Goal: Task Accomplishment & Management: Use online tool/utility

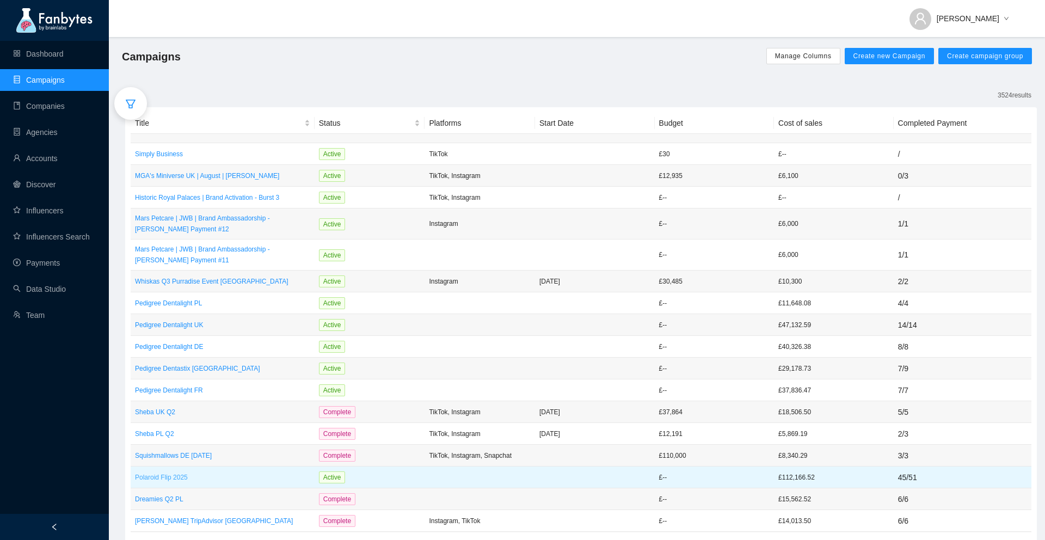
click at [169, 476] on p "Polaroid Flip 2025" at bounding box center [222, 477] width 175 height 11
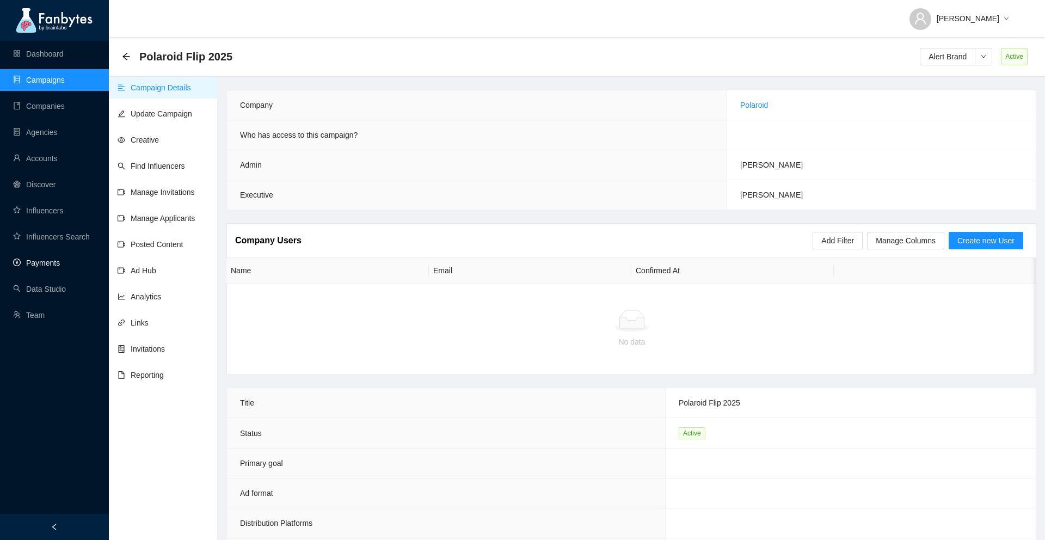
click at [42, 267] on link "Payments" at bounding box center [36, 263] width 47 height 9
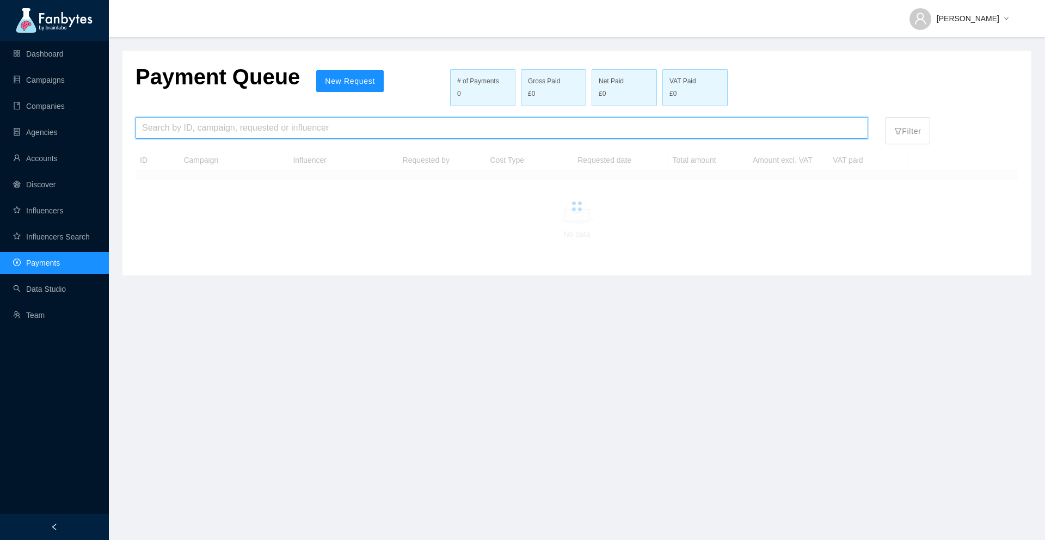
click at [237, 130] on input "search" at bounding box center [502, 128] width 720 height 21
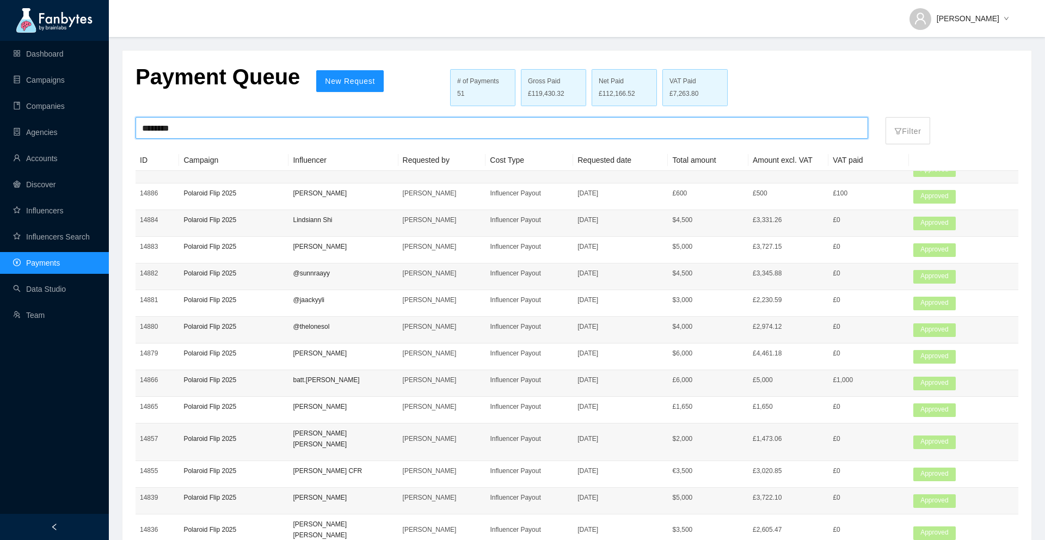
scroll to position [371, 0]
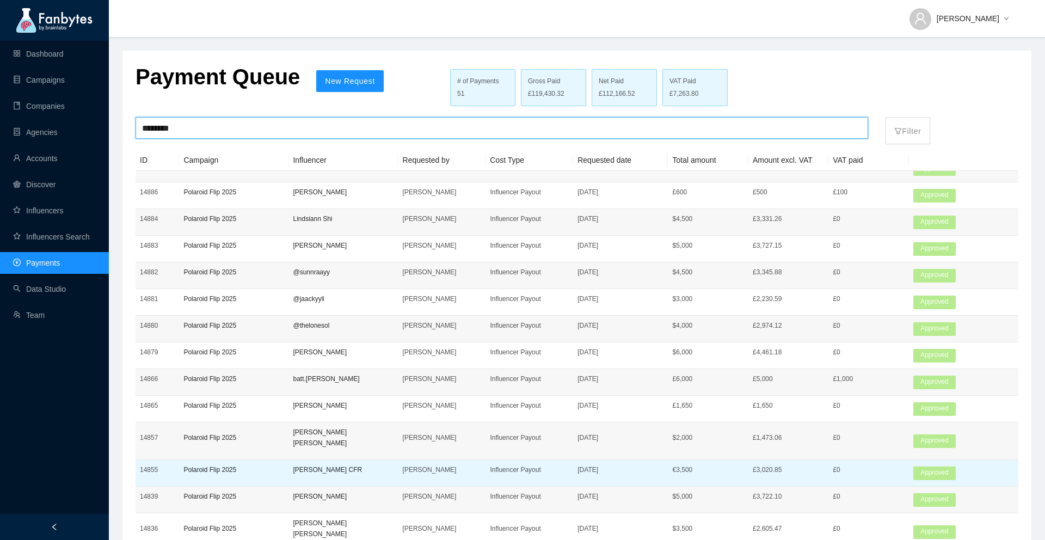
type input "********"
click at [327, 478] on td "[PERSON_NAME] CFR" at bounding box center [343, 473] width 109 height 27
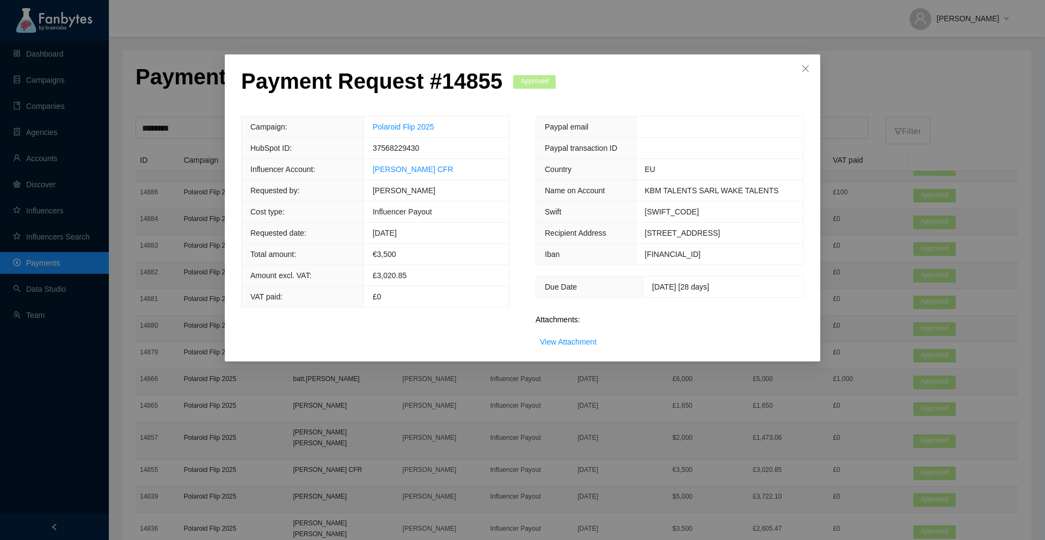
click at [741, 9] on div "Payment Request # 14855 Approved Campaign: Polaroid Flip 2025 HubSpot ID: 37568…" at bounding box center [522, 270] width 1045 height 540
click at [571, 28] on div "Payment Request # 14855 Approved Campaign: Polaroid Flip 2025 HubSpot ID: 37568…" at bounding box center [522, 270] width 1045 height 540
click at [806, 71] on icon "close" at bounding box center [805, 68] width 9 height 9
